Goal: Transaction & Acquisition: Purchase product/service

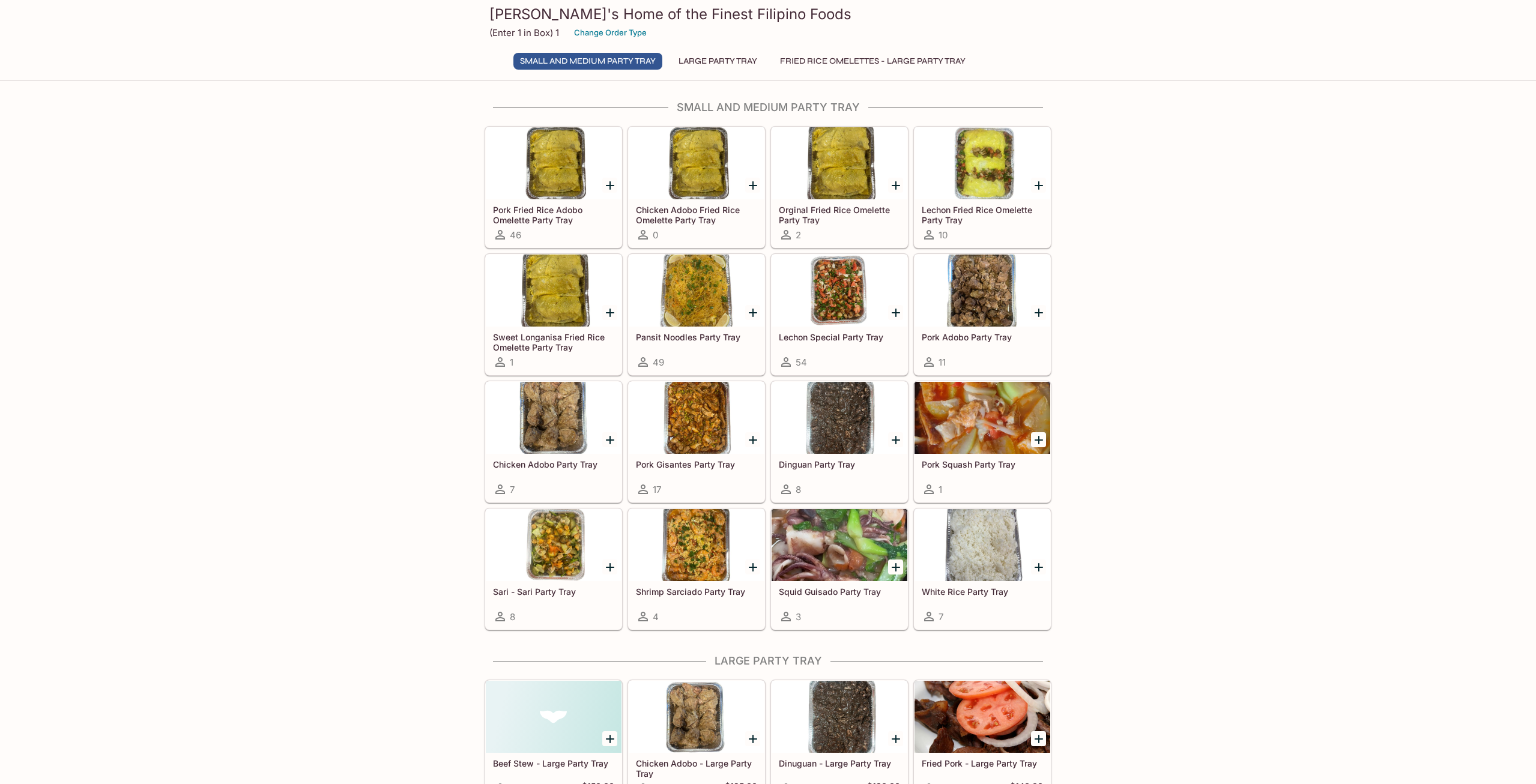
scroll to position [245, 0]
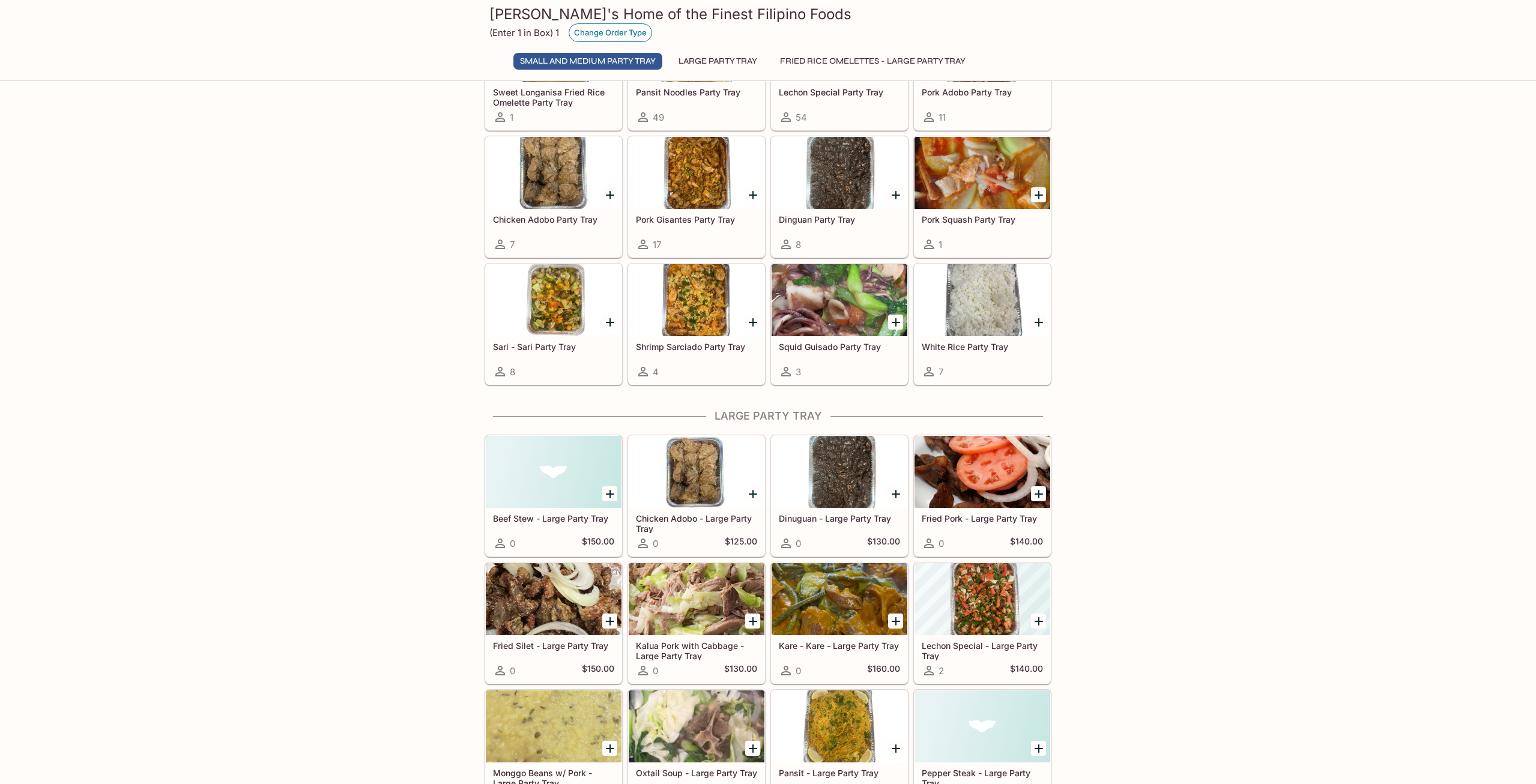
click at [594, 34] on button "Change Order Type" at bounding box center [610, 33] width 84 height 19
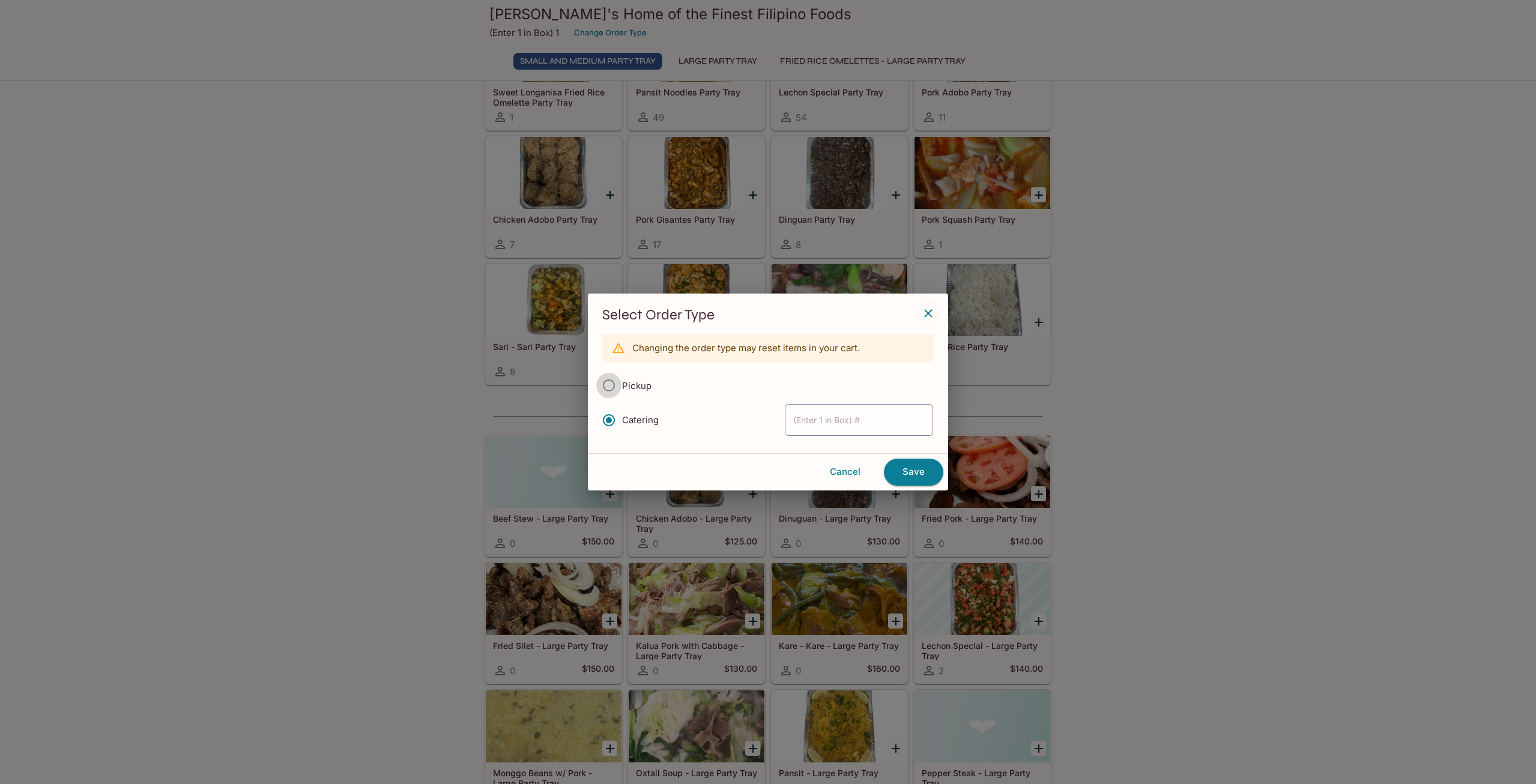
click at [614, 387] on input "Pickup" at bounding box center [608, 385] width 25 height 25
radio input "true"
click at [921, 470] on button "Save" at bounding box center [913, 472] width 60 height 27
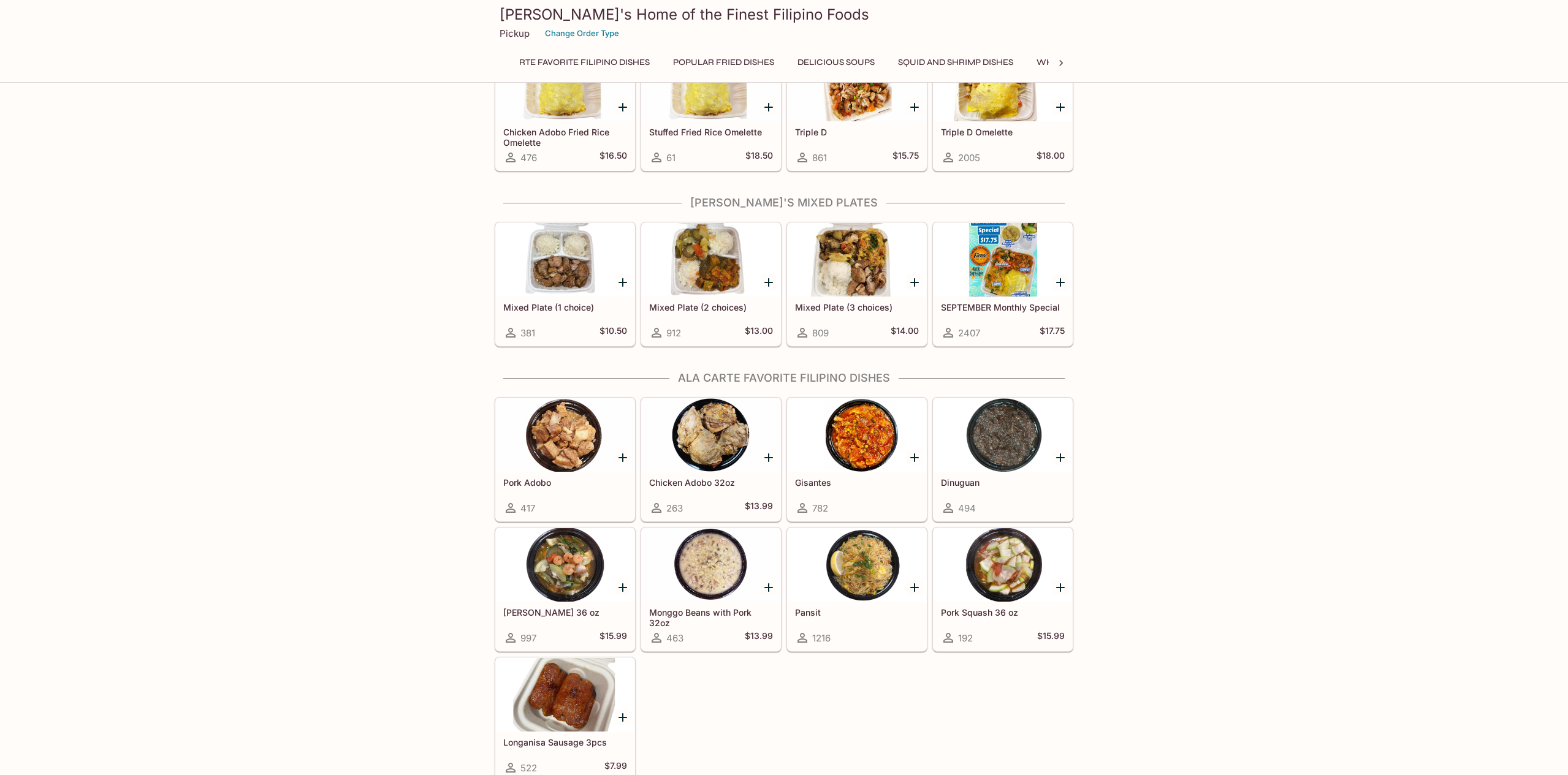
scroll to position [0, 686]
click at [1127, 54] on button "Lumpia and Dessert" at bounding box center [1180, 62] width 106 height 17
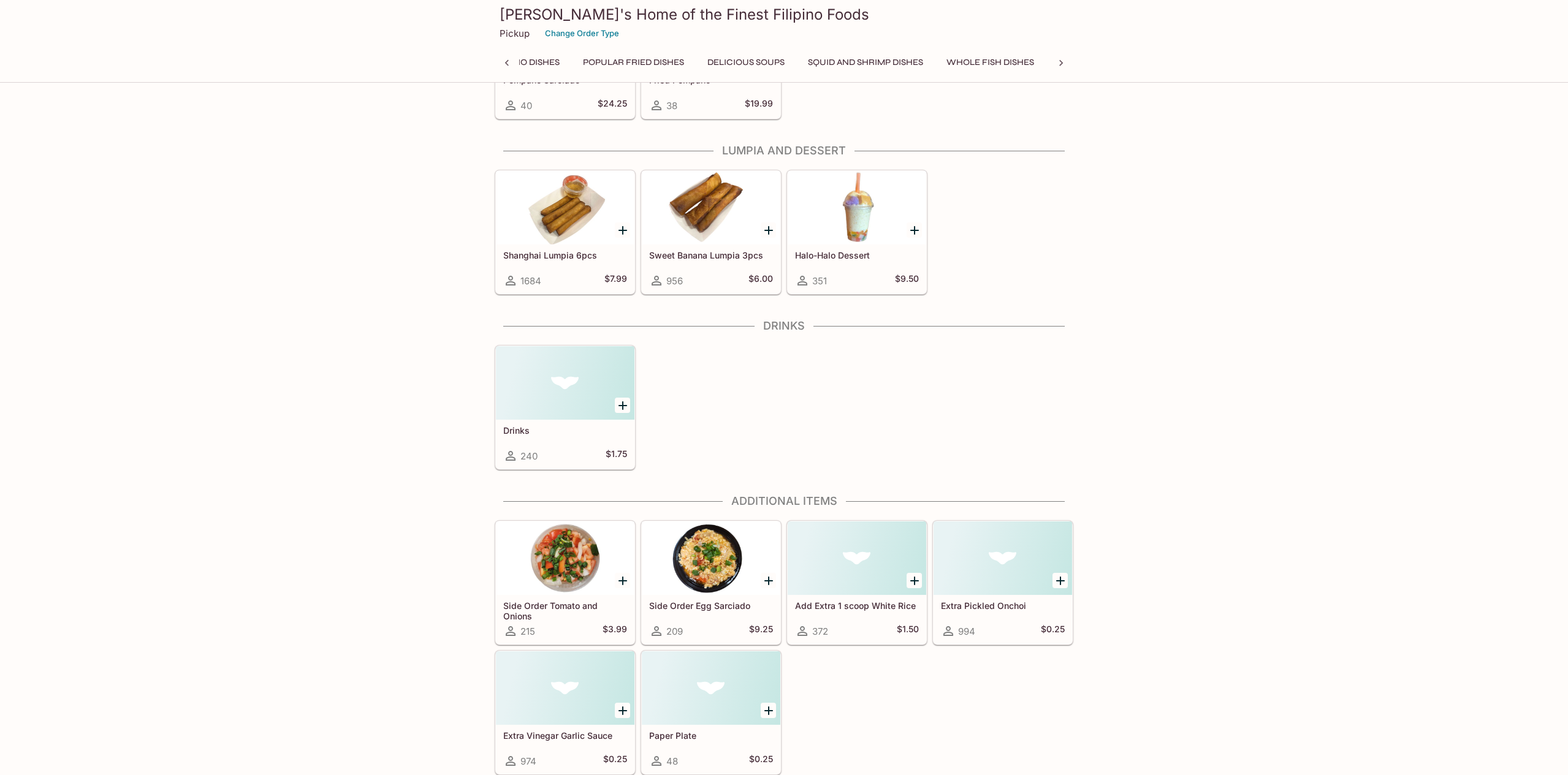
scroll to position [0, 762]
click at [576, 40] on button "Change Order Type" at bounding box center [582, 34] width 85 height 19
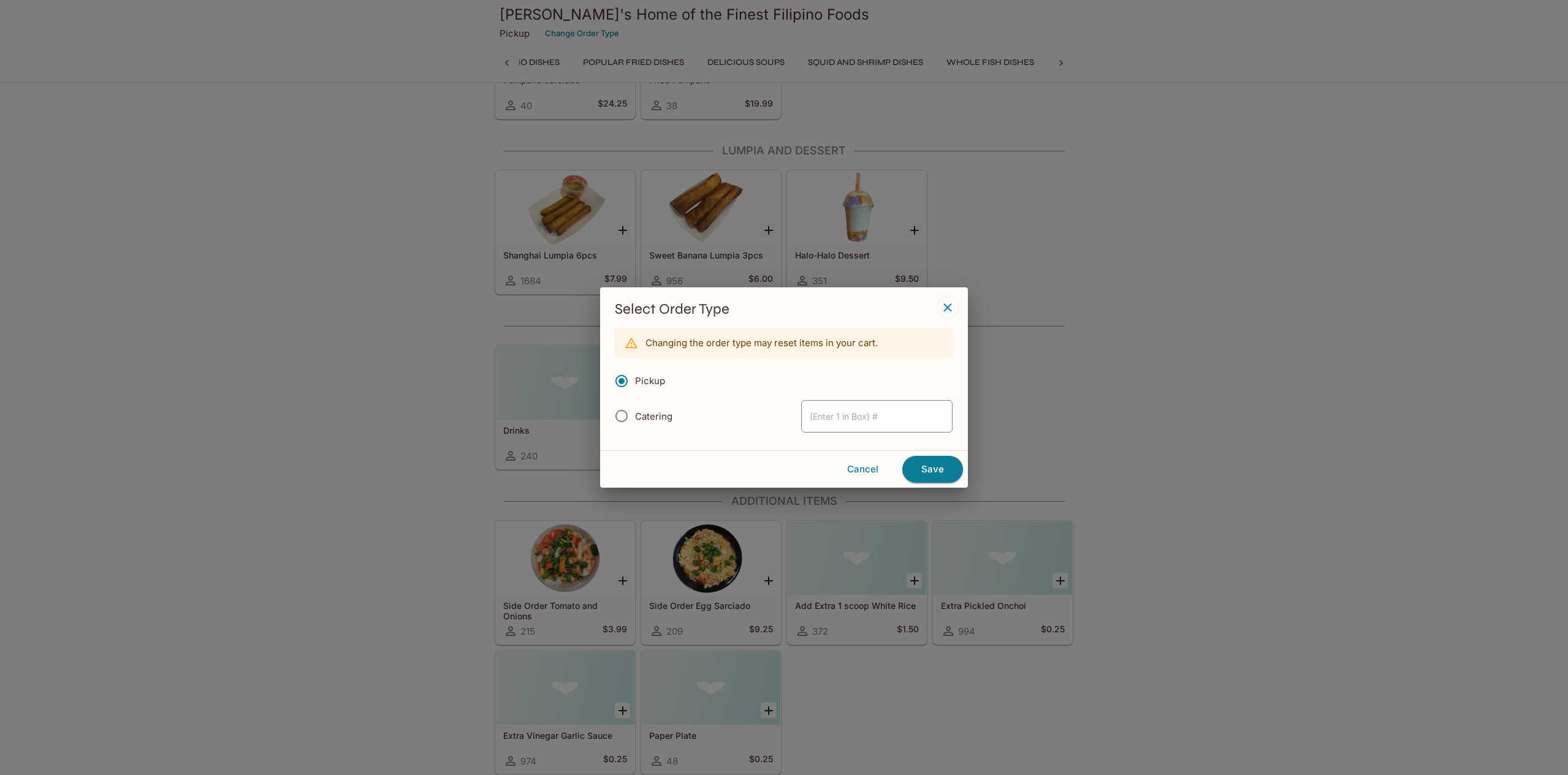
click at [647, 415] on span "Catering" at bounding box center [653, 416] width 37 height 11
click at [634, 415] on input "Catering" at bounding box center [621, 416] width 26 height 26
radio input "true"
click at [933, 467] on button "Save" at bounding box center [932, 469] width 61 height 27
click at [884, 468] on button "Cancel" at bounding box center [862, 469] width 69 height 26
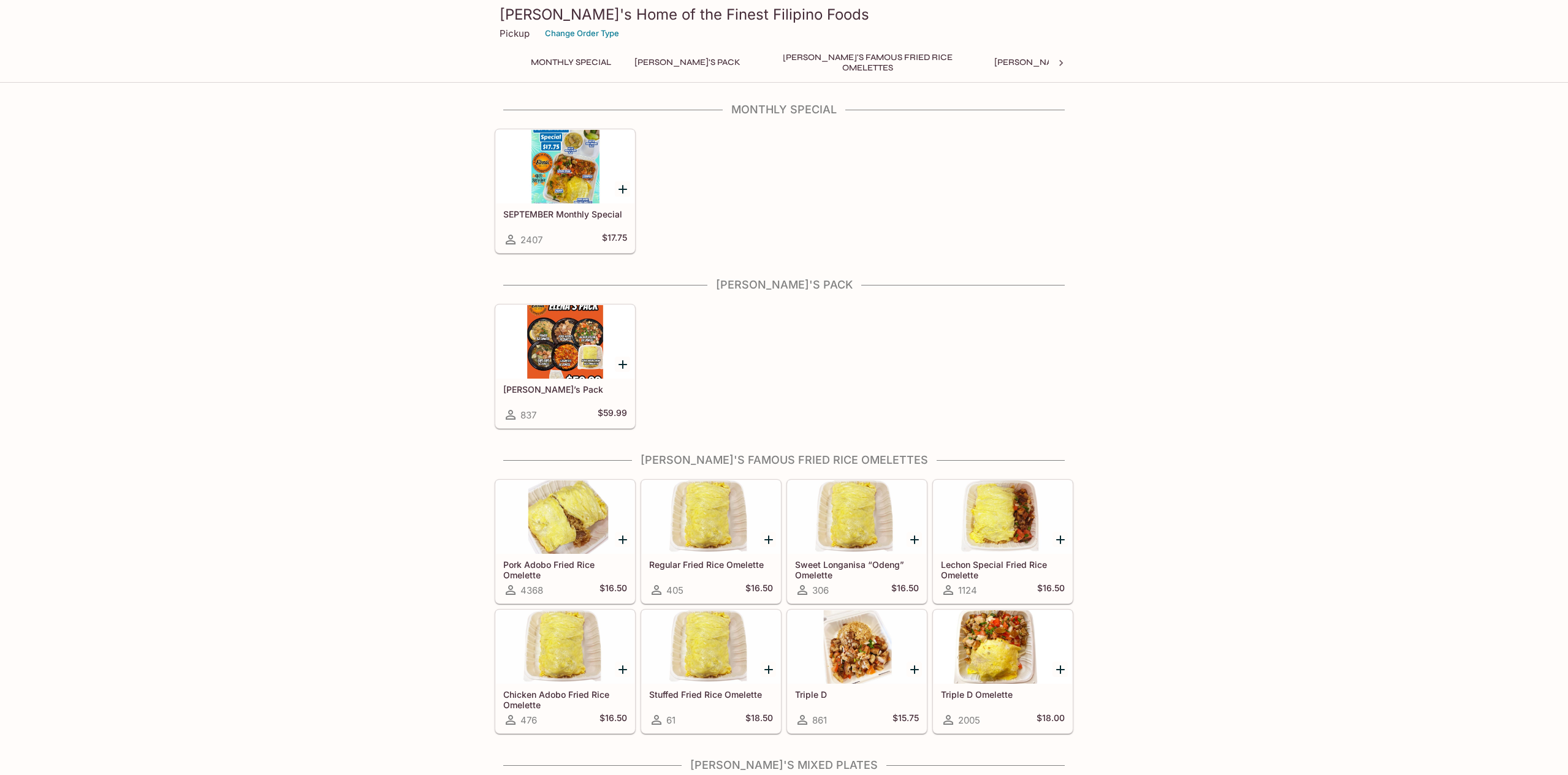
scroll to position [113, 0]
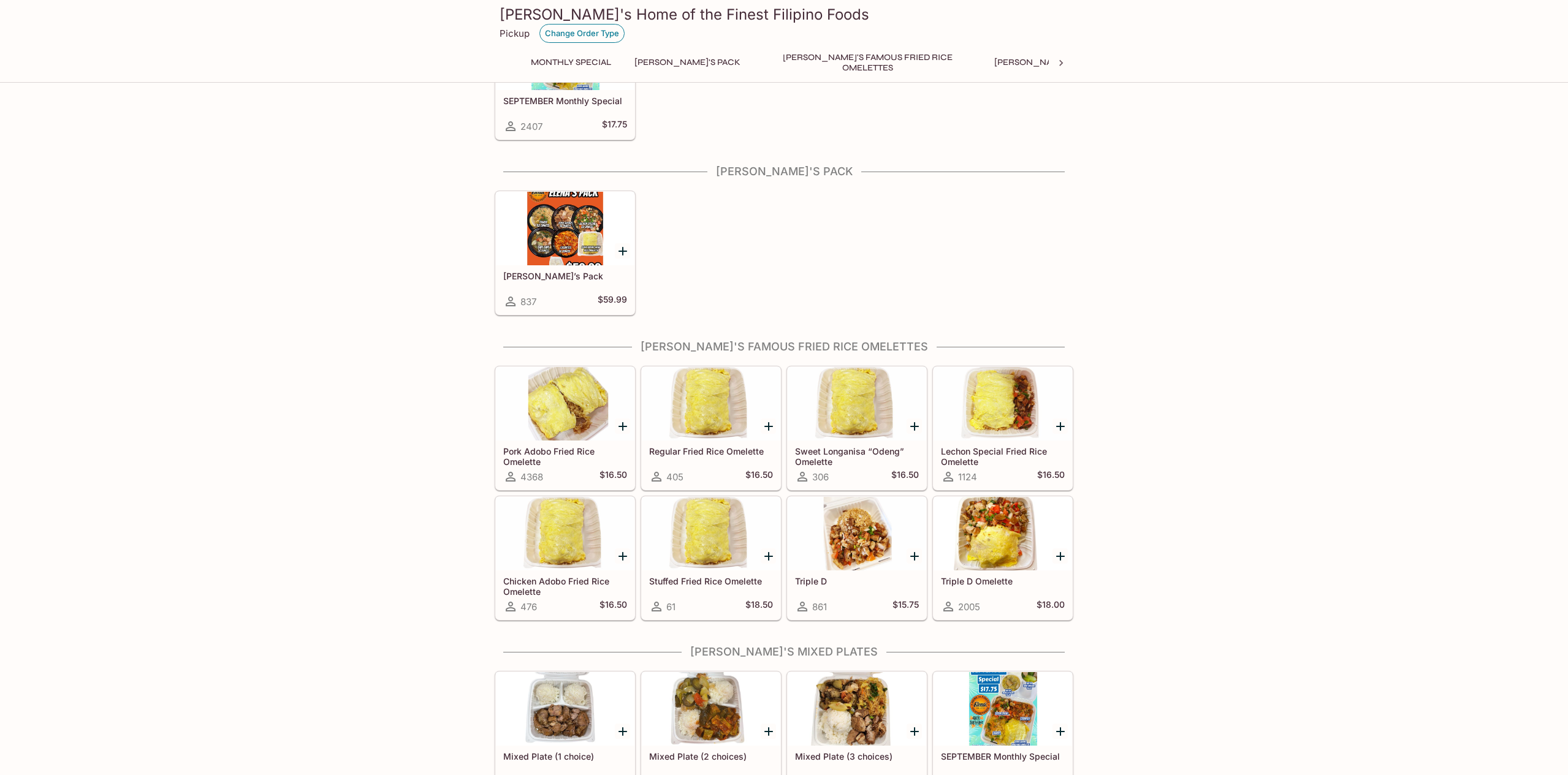
click at [575, 34] on button "Change Order Type" at bounding box center [582, 34] width 85 height 19
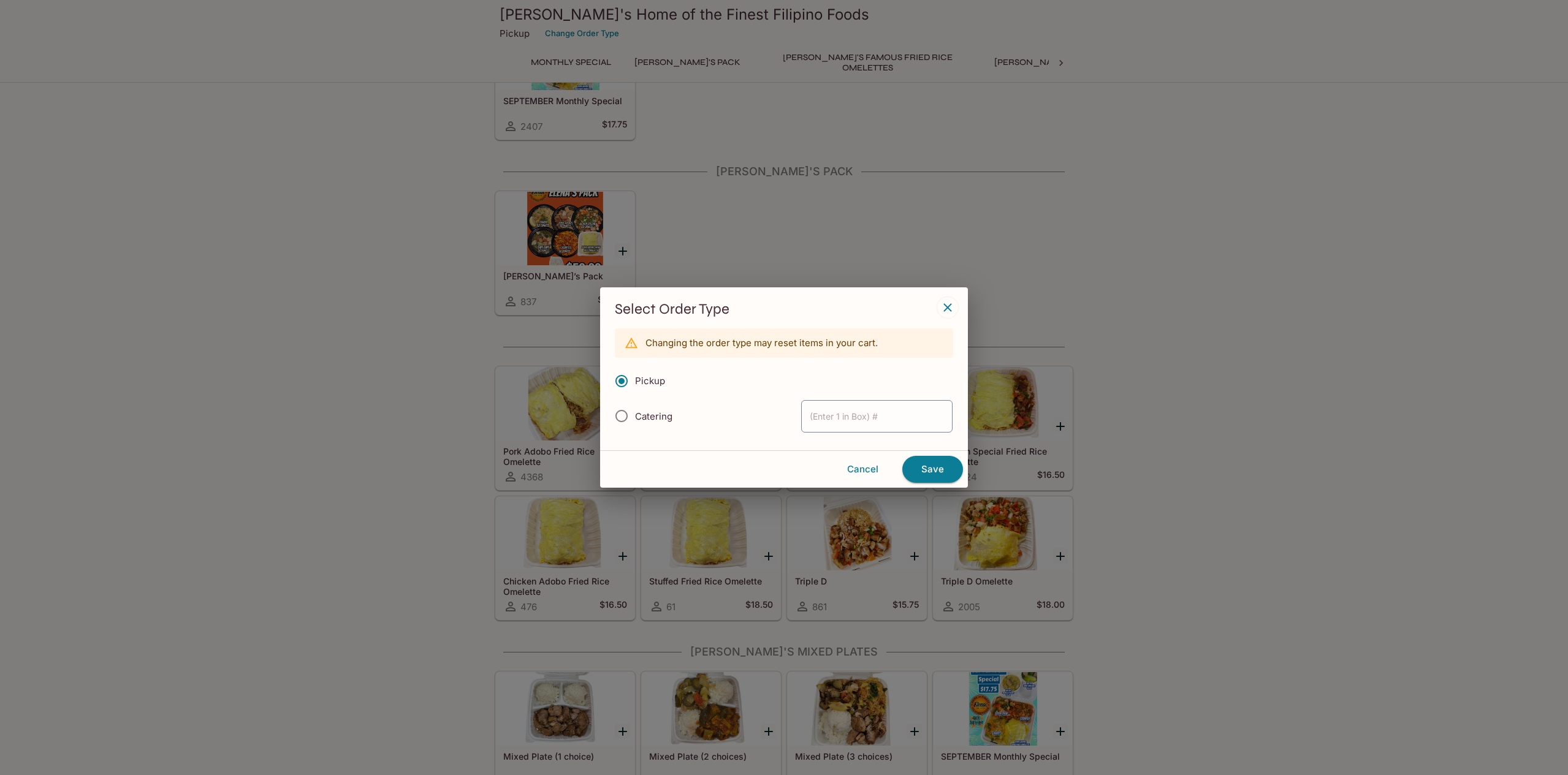
click at [630, 415] on input "Catering" at bounding box center [621, 416] width 26 height 26
radio input "true"
click at [960, 478] on div "Cancel Save" at bounding box center [784, 469] width 368 height 37
click at [946, 469] on button "Save" at bounding box center [932, 469] width 61 height 27
type input "1"
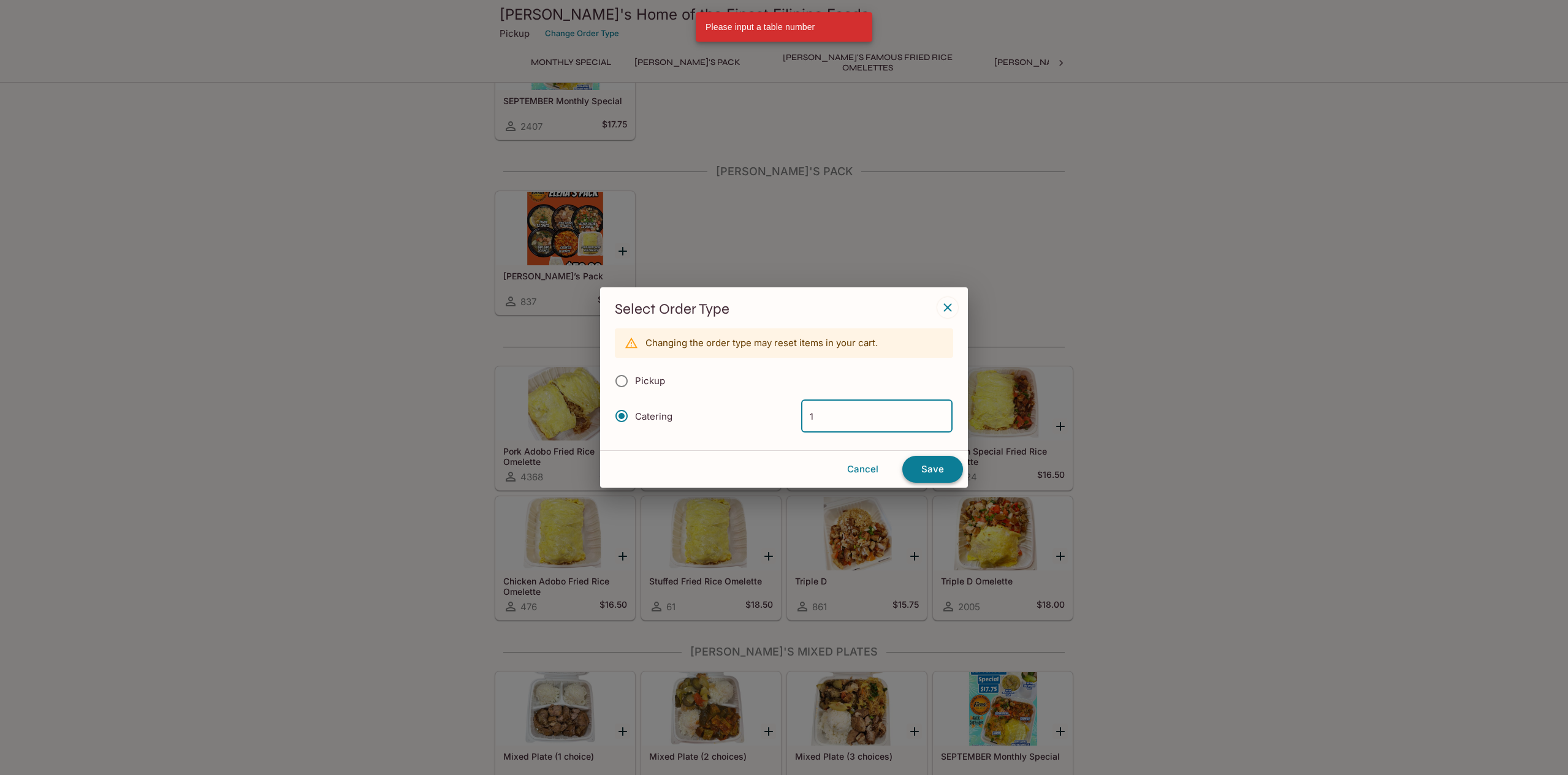
click at [929, 466] on button "Save" at bounding box center [932, 469] width 61 height 27
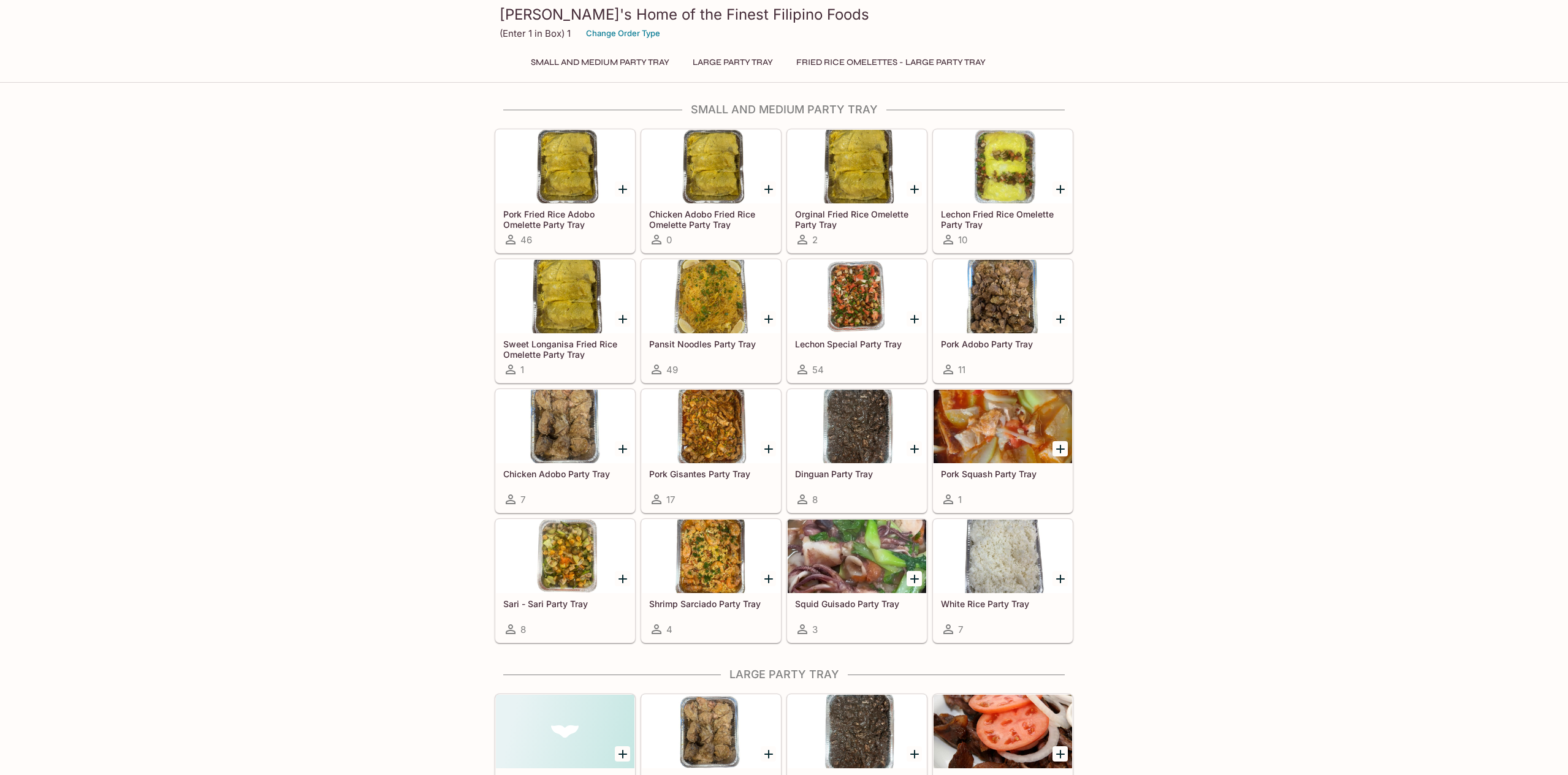
click at [970, 61] on button "Fried Rice Omelettes - Large Party Tray" at bounding box center [891, 62] width 203 height 17
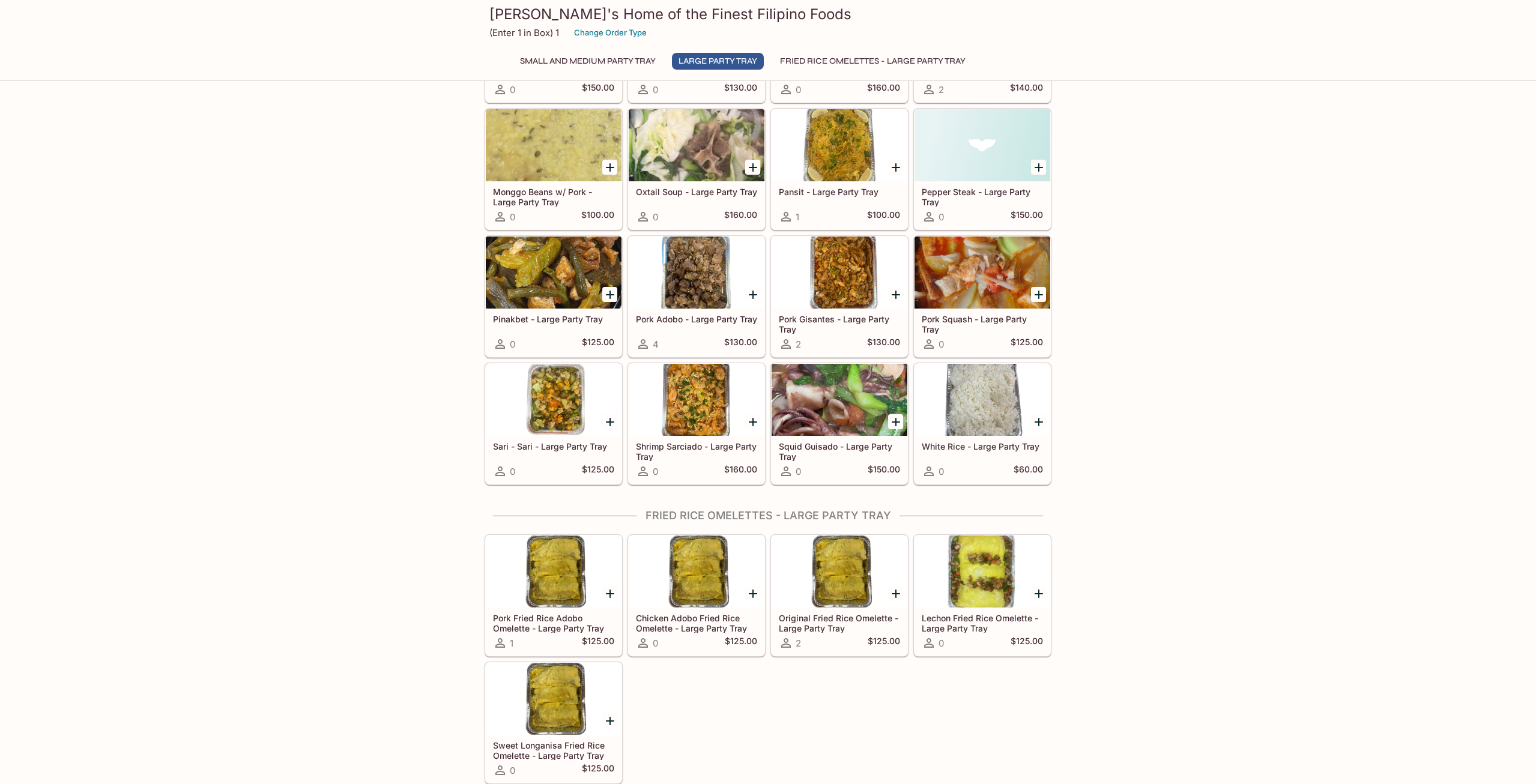
scroll to position [520, 0]
